Goal: Task Accomplishment & Management: Manage account settings

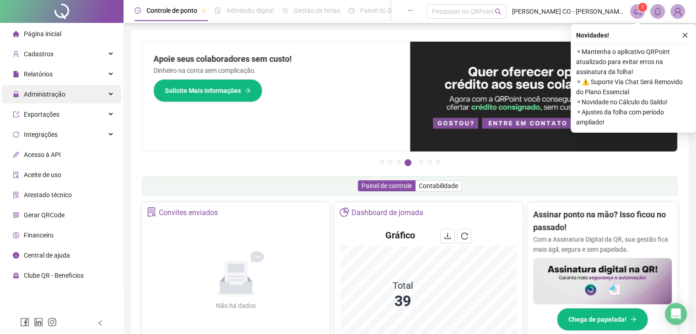
click at [55, 92] on span "Administração" at bounding box center [45, 94] width 42 height 7
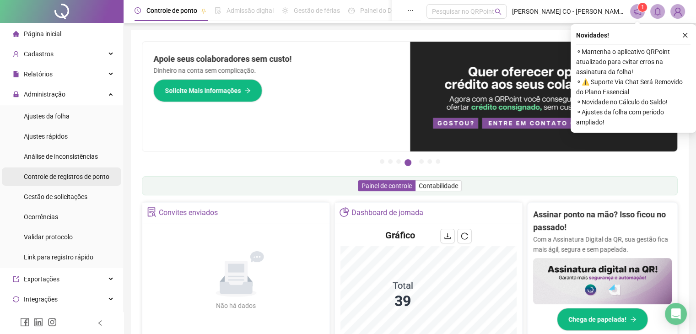
click at [65, 183] on div "Controle de registros de ponto" at bounding box center [67, 177] width 86 height 18
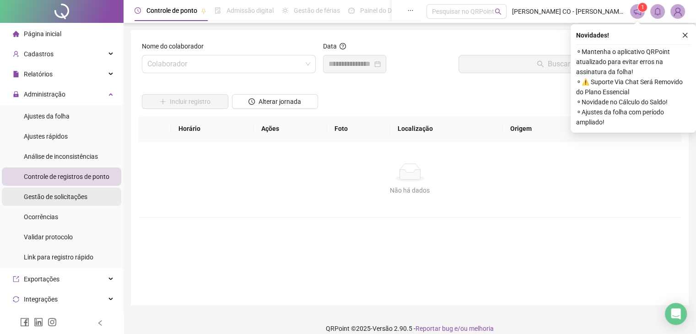
click at [75, 201] on div "Gestão de solicitações" at bounding box center [56, 197] width 64 height 18
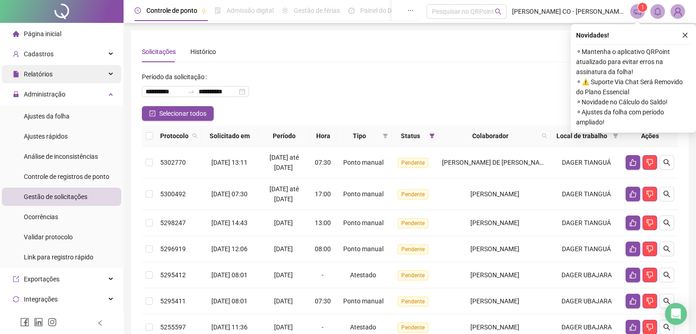
click at [44, 69] on span "Relatórios" at bounding box center [33, 74] width 40 height 18
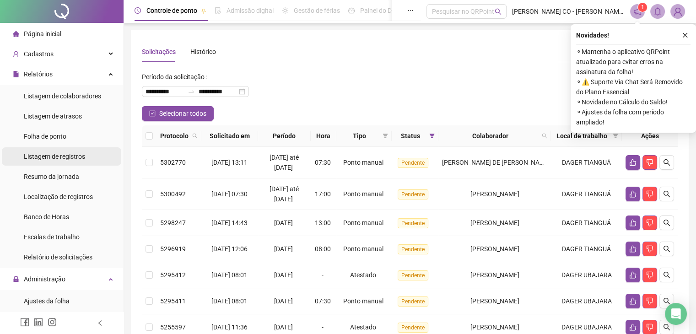
click at [54, 156] on span "Listagem de registros" at bounding box center [54, 156] width 61 height 7
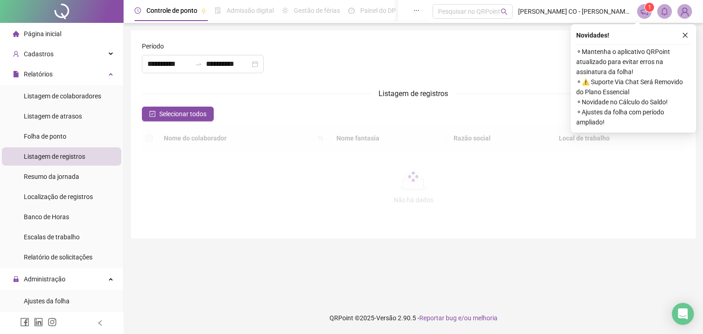
type input "**********"
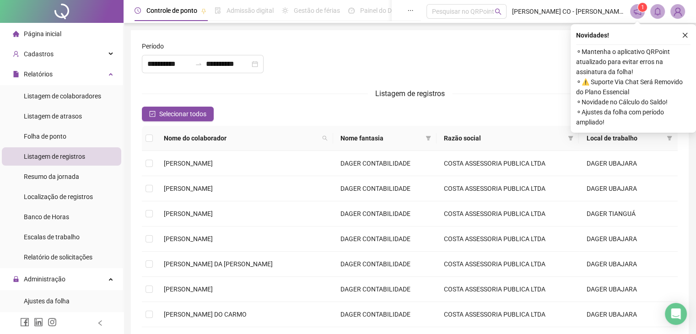
click at [691, 33] on div "Novidades ! ⚬ Mantenha o aplicativo QRPoint atualizado para evitar erros na ass…" at bounding box center [633, 78] width 125 height 109
click at [686, 39] on button "button" at bounding box center [685, 35] width 11 height 11
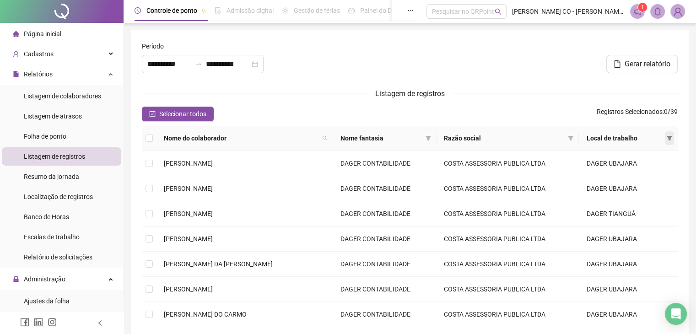
click at [670, 141] on span at bounding box center [669, 138] width 9 height 14
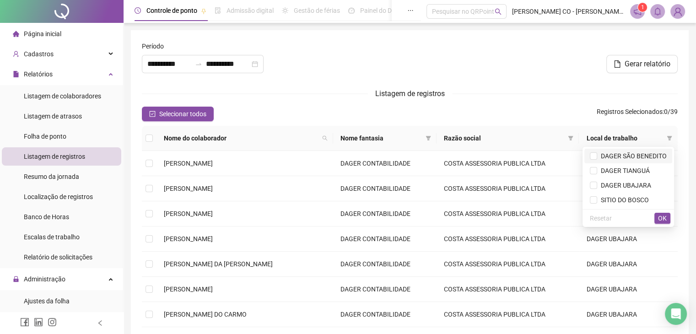
click at [615, 156] on span "DAGER SÃO BENEDITO" at bounding box center [633, 155] width 70 height 7
click at [667, 217] on span "OK" at bounding box center [662, 218] width 9 height 10
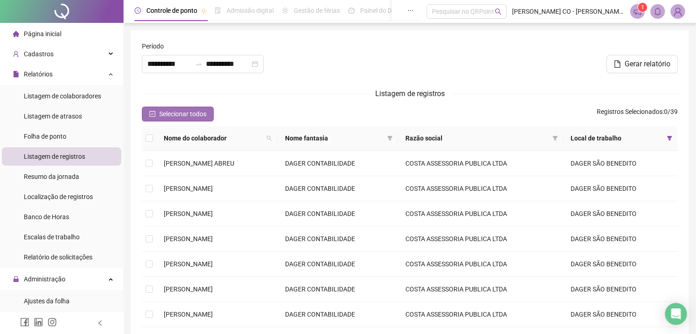
click at [163, 114] on span "Selecionar todos" at bounding box center [182, 114] width 47 height 10
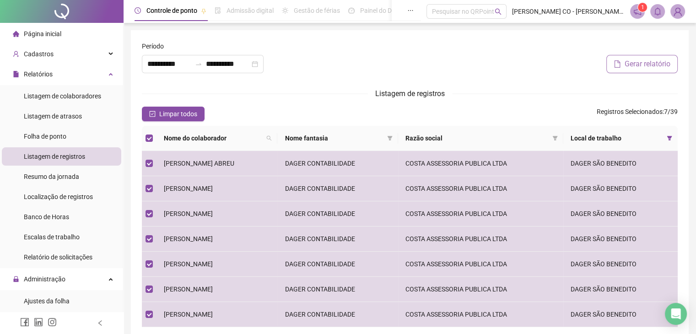
click at [648, 63] on span "Gerar relatório" at bounding box center [648, 64] width 46 height 11
click at [659, 11] on icon "bell" at bounding box center [658, 11] width 8 height 8
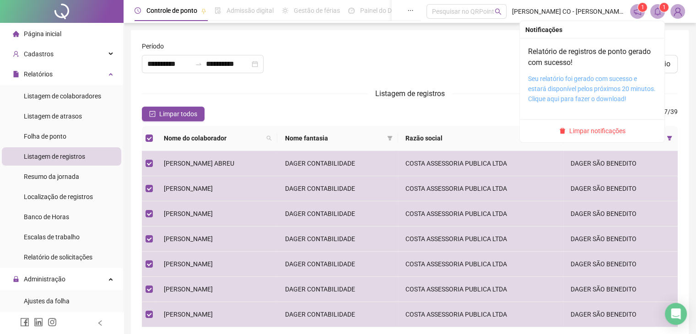
click at [615, 87] on link "Seu relatório foi gerado com sucesso e estará disponível pelos próximos 20 minu…" at bounding box center [592, 88] width 128 height 27
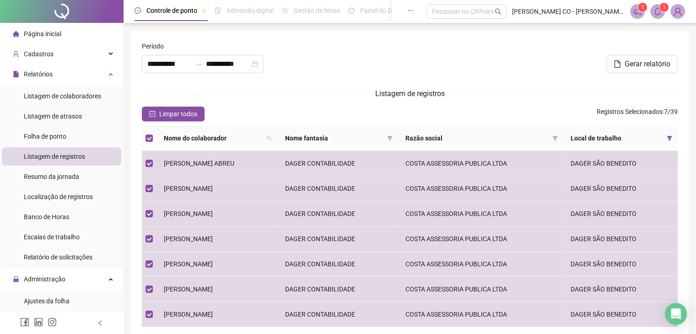
drag, startPoint x: 53, startPoint y: 139, endPoint x: 73, endPoint y: 155, distance: 25.7
click at [53, 139] on span "Folha de ponto" at bounding box center [45, 136] width 43 height 7
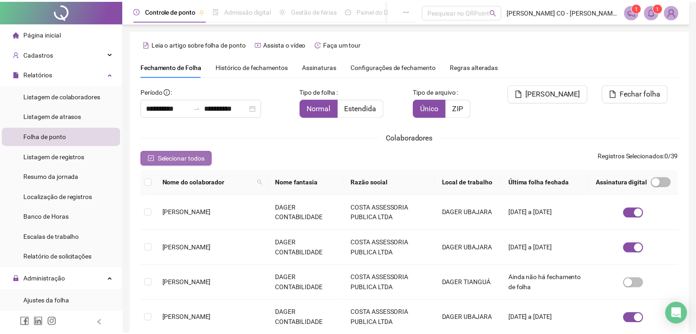
scroll to position [15, 0]
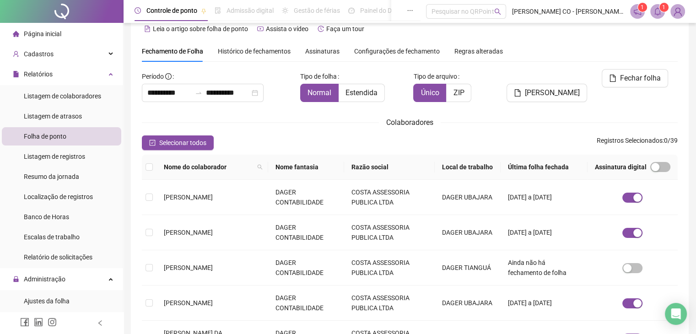
click at [496, 167] on th "Local de trabalho" at bounding box center [468, 167] width 66 height 25
click at [444, 167] on th "Local de trabalho" at bounding box center [468, 167] width 66 height 25
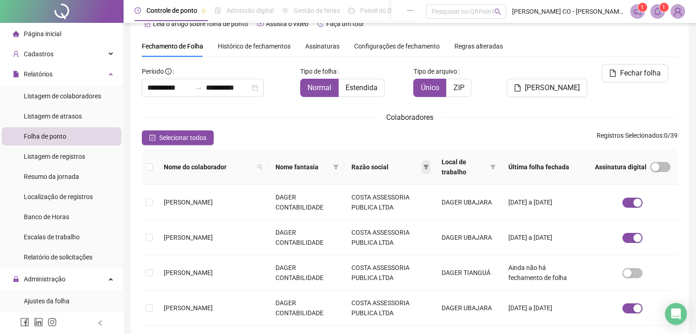
click at [431, 167] on span at bounding box center [426, 167] width 9 height 14
click at [499, 163] on th "Local de trabalho" at bounding box center [468, 167] width 67 height 35
click at [494, 169] on span at bounding box center [493, 167] width 9 height 24
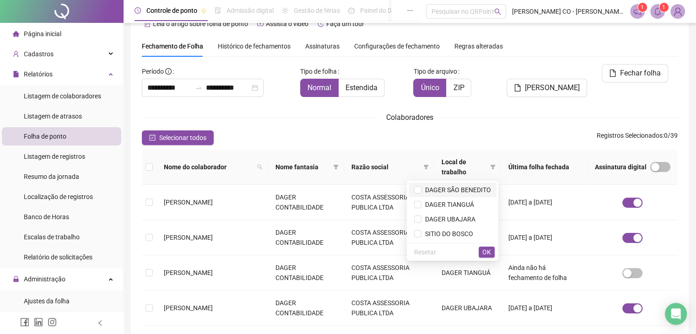
click at [460, 192] on span "DAGER SÃO BENEDITO" at bounding box center [457, 189] width 70 height 7
click at [491, 254] on button "OK" at bounding box center [487, 252] width 16 height 11
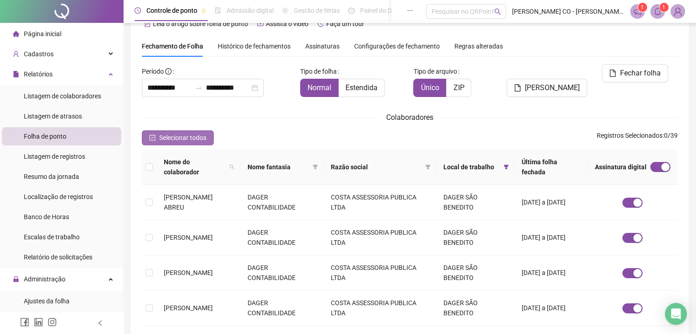
click at [161, 143] on button "Selecionar todos" at bounding box center [178, 138] width 72 height 15
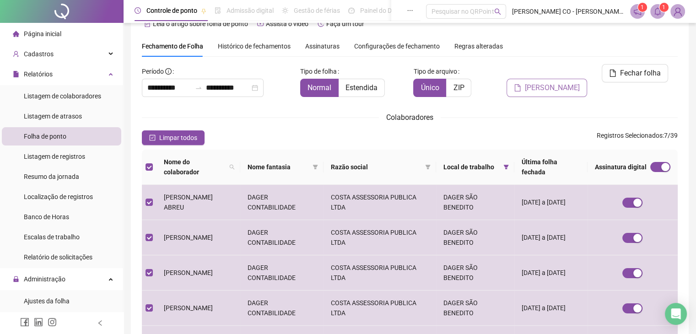
click at [549, 82] on span "[PERSON_NAME]" at bounding box center [552, 87] width 55 height 11
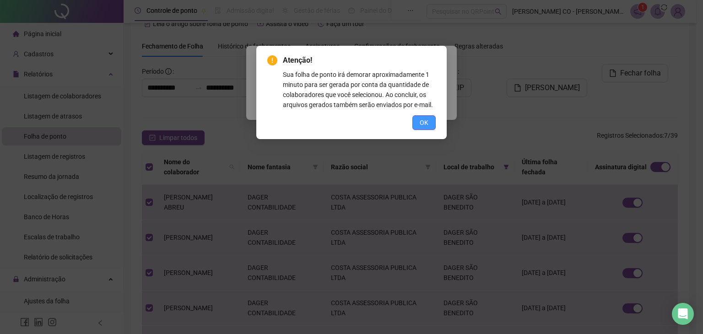
click at [416, 120] on button "OK" at bounding box center [424, 122] width 23 height 15
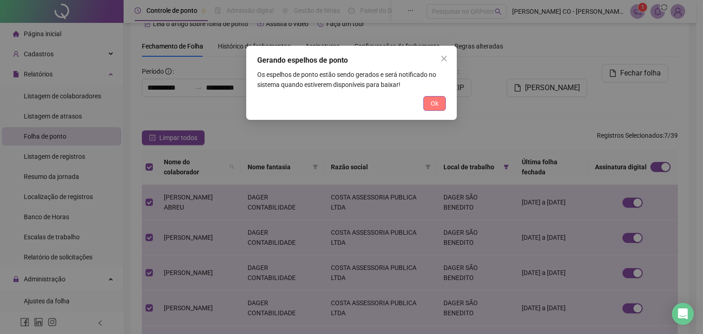
click at [432, 106] on span "Ok" at bounding box center [435, 103] width 8 height 10
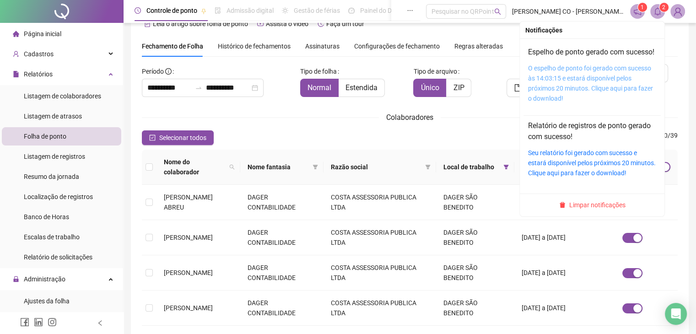
click at [593, 75] on link "O espelho de ponto foi gerado com sucesso às 14:03:15 e estará disponível pelos…" at bounding box center [590, 84] width 125 height 38
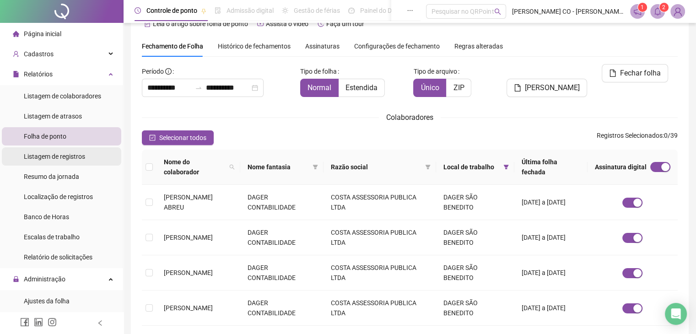
scroll to position [0, 0]
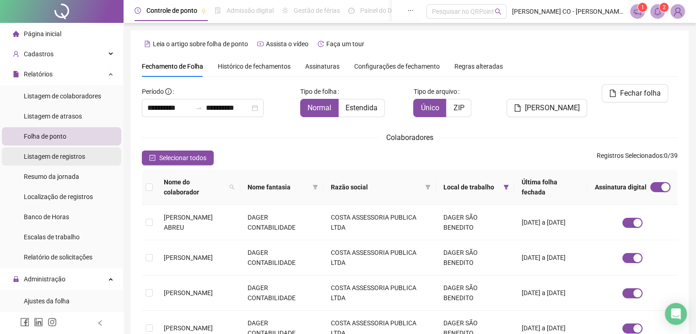
click at [61, 160] on span "Listagem de registros" at bounding box center [54, 156] width 61 height 7
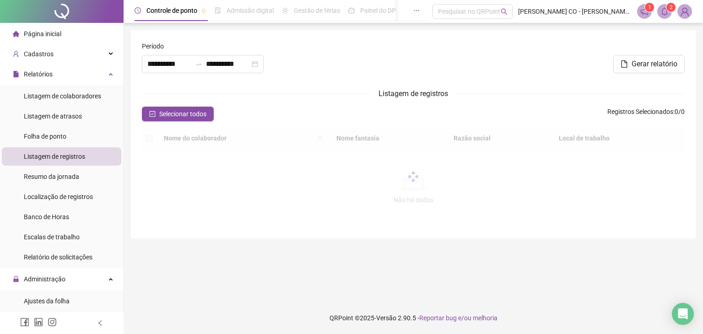
type input "**********"
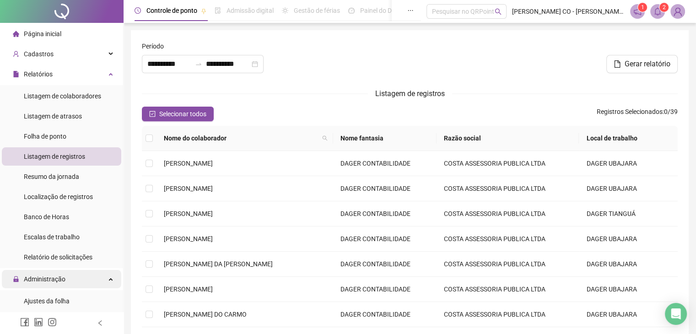
click at [46, 276] on span "Administração" at bounding box center [45, 279] width 42 height 7
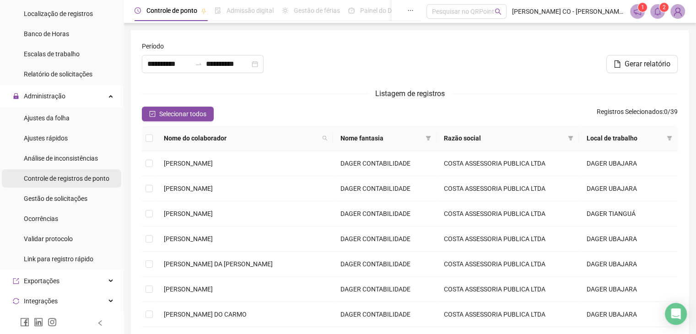
click at [51, 182] on span "Controle de registros de ponto" at bounding box center [67, 178] width 86 height 7
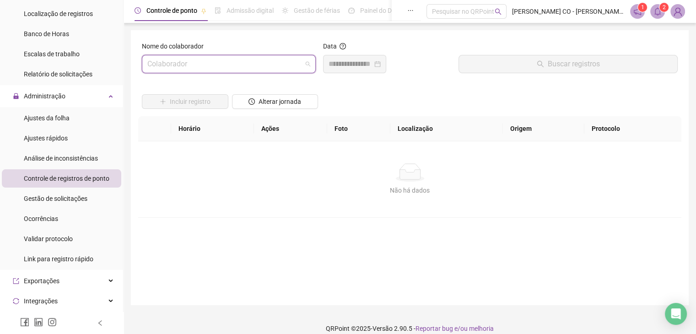
click at [279, 61] on input "search" at bounding box center [224, 63] width 155 height 17
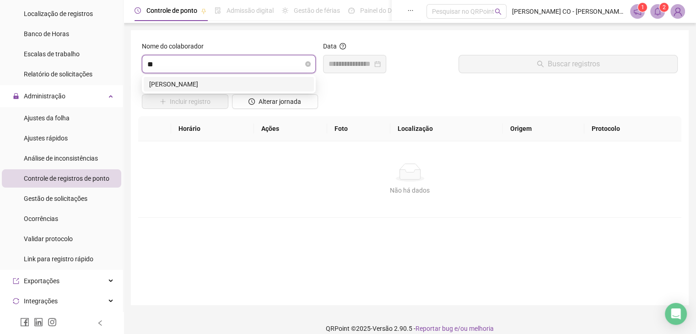
type input "***"
click at [251, 81] on div "[PERSON_NAME]" at bounding box center [228, 84] width 159 height 10
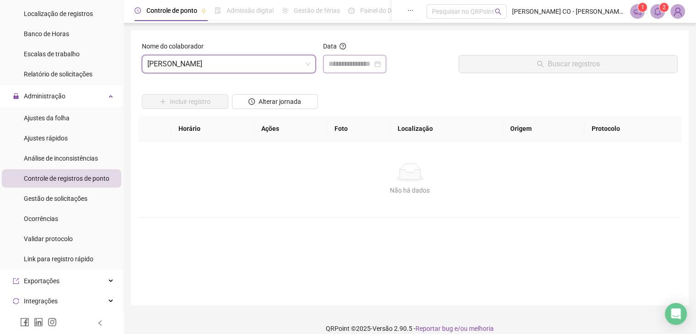
click at [324, 64] on div at bounding box center [354, 64] width 63 height 18
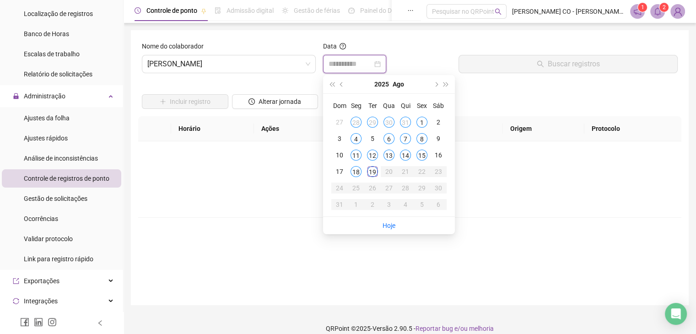
type input "**********"
click at [374, 136] on div "5" at bounding box center [372, 138] width 11 height 11
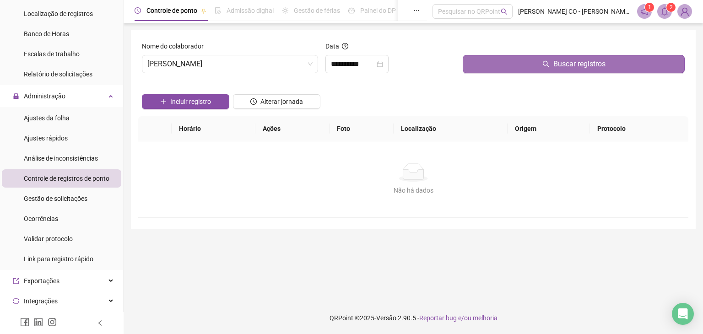
click at [517, 69] on button "Buscar registros" at bounding box center [574, 64] width 222 height 18
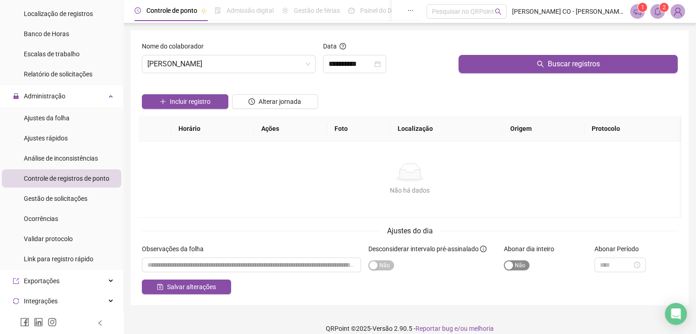
click at [525, 268] on span "Sim Não" at bounding box center [517, 266] width 26 height 10
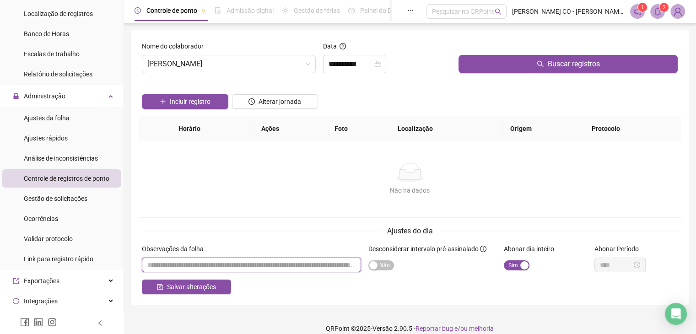
click at [343, 262] on input "textarea" at bounding box center [251, 265] width 219 height 15
type input "*******"
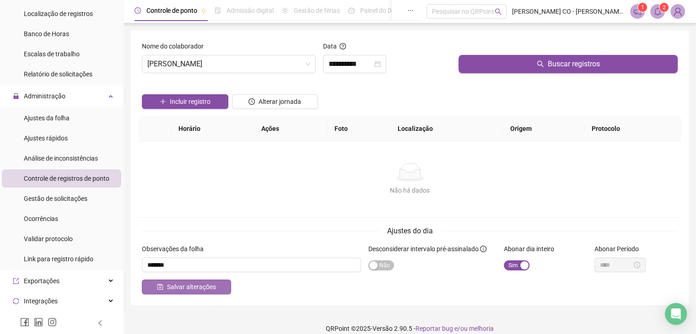
click at [213, 285] on span "Salvar alterações" at bounding box center [191, 287] width 49 height 10
click at [329, 59] on input "**********" at bounding box center [351, 64] width 44 height 11
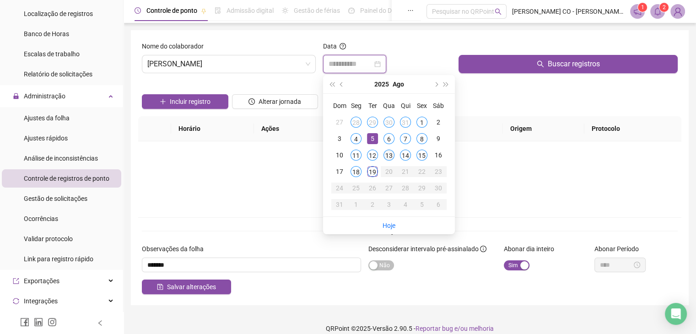
type input "**********"
click at [385, 156] on div "13" at bounding box center [389, 155] width 11 height 11
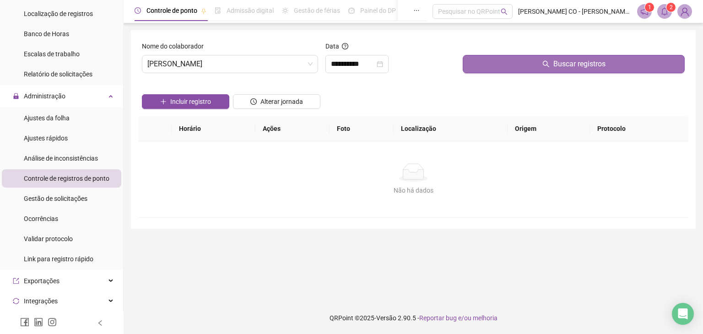
click at [549, 59] on button "Buscar registros" at bounding box center [574, 64] width 222 height 18
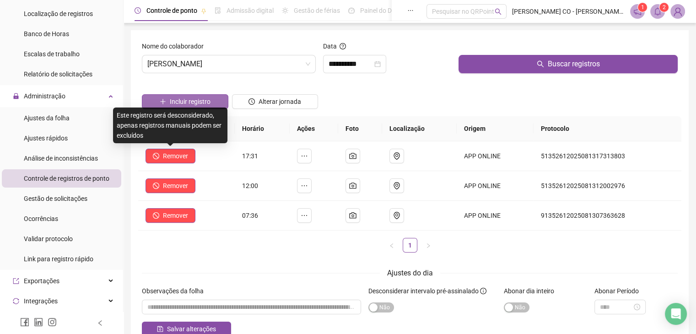
click at [185, 101] on span "Incluir registro" at bounding box center [190, 102] width 41 height 10
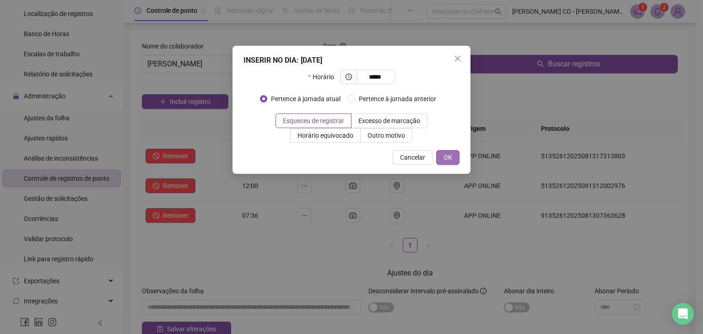
type input "*****"
click at [442, 160] on button "OK" at bounding box center [447, 157] width 23 height 15
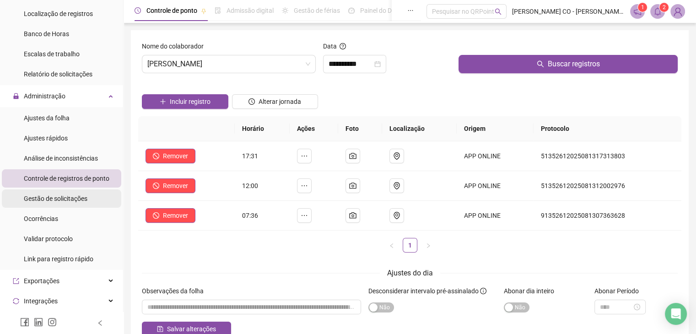
click at [53, 202] on span "Gestão de solicitações" at bounding box center [56, 198] width 64 height 7
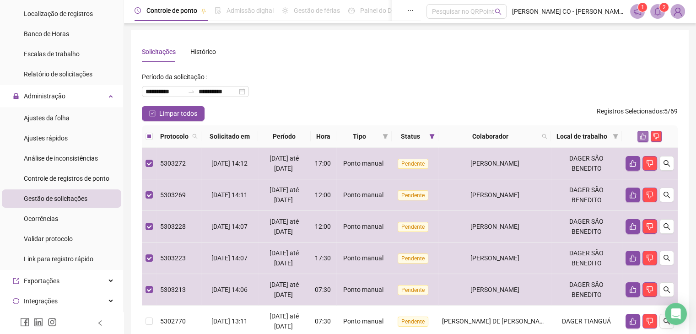
click at [645, 138] on icon "like" at bounding box center [643, 136] width 6 height 6
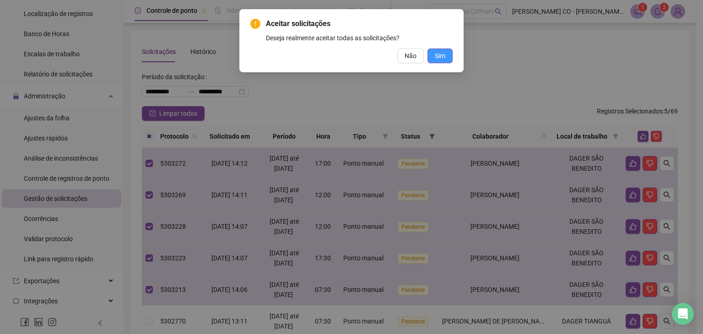
click at [445, 57] on span "Sim" at bounding box center [440, 56] width 11 height 10
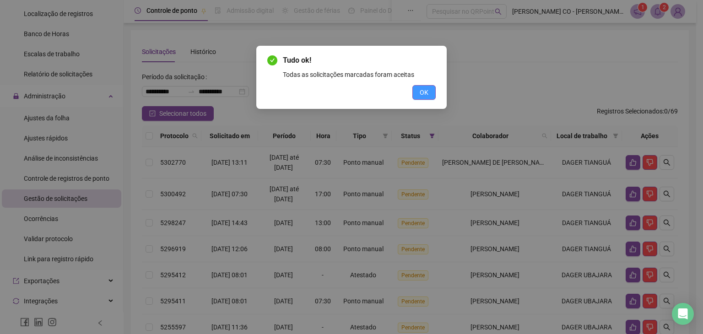
click at [425, 90] on span "OK" at bounding box center [424, 92] width 9 height 10
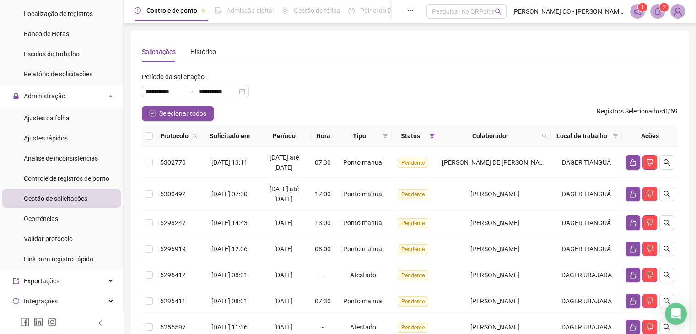
click at [658, 9] on icon "bell" at bounding box center [658, 11] width 8 height 8
click at [636, 11] on icon "notification" at bounding box center [638, 11] width 8 height 8
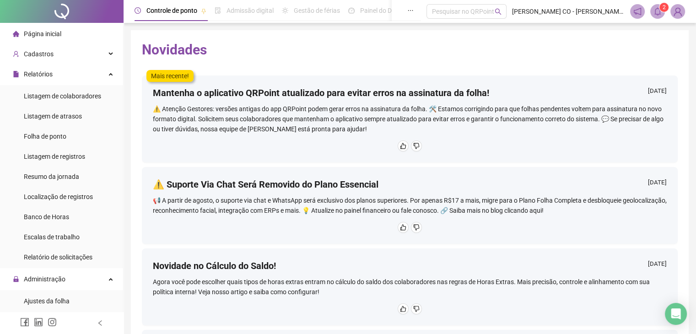
click at [35, 32] on span "Página inicial" at bounding box center [43, 33] width 38 height 7
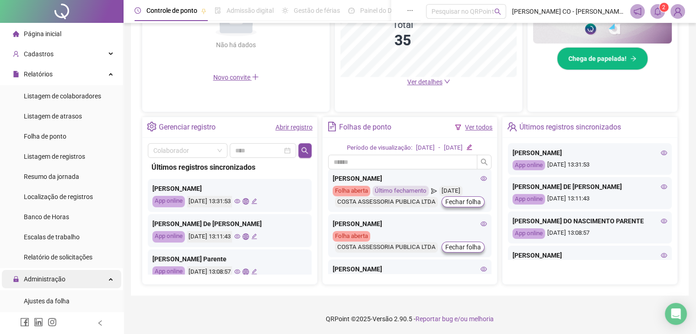
click at [68, 285] on div "Administração" at bounding box center [62, 279] width 120 height 18
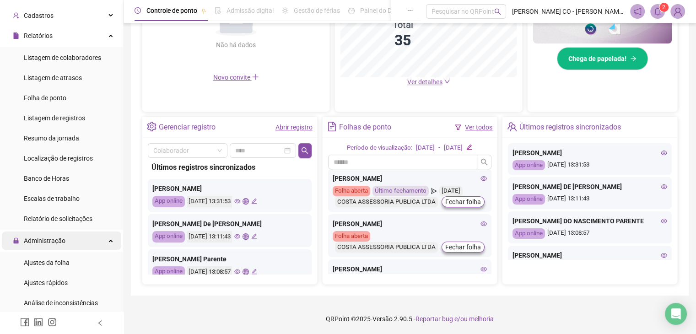
scroll to position [92, 0]
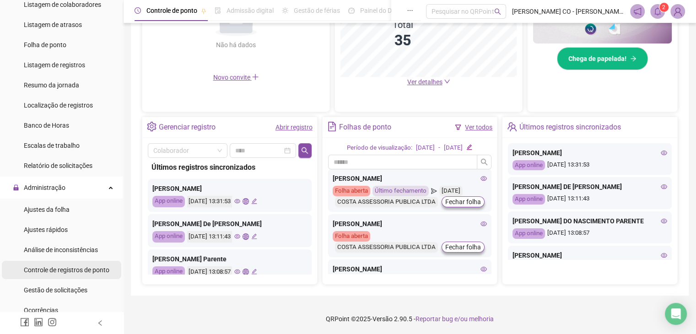
click at [71, 267] on span "Controle de registros de ponto" at bounding box center [67, 269] width 86 height 7
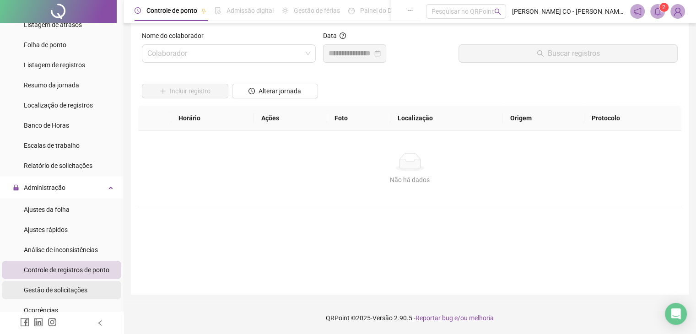
scroll to position [11, 0]
click at [71, 287] on span "Gestão de solicitações" at bounding box center [56, 290] width 64 height 7
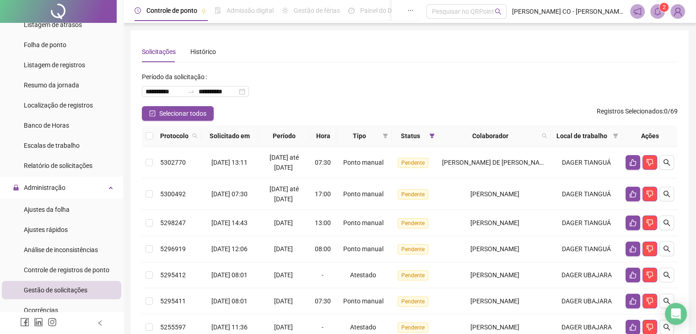
click at [681, 14] on img at bounding box center [678, 12] width 14 height 14
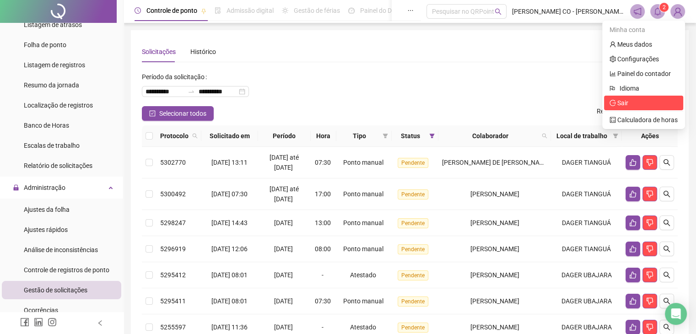
click at [622, 102] on span "Sair" at bounding box center [623, 102] width 11 height 7
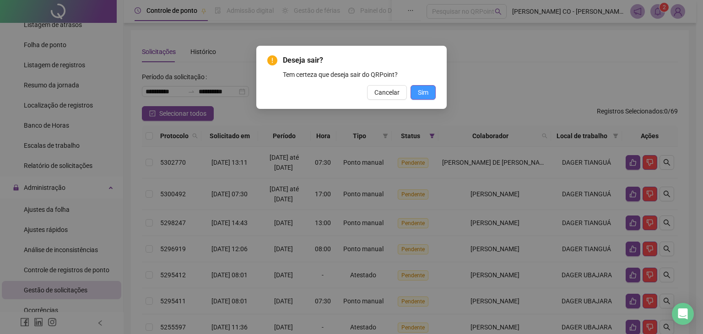
click at [419, 94] on span "Sim" at bounding box center [423, 92] width 11 height 10
